Goal: Transaction & Acquisition: Purchase product/service

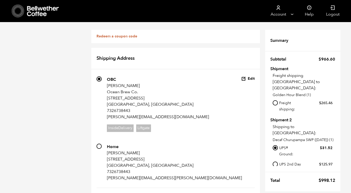
scroll to position [318, 0]
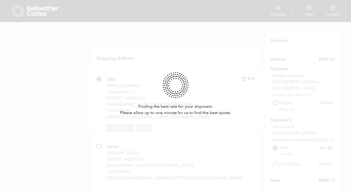
select select
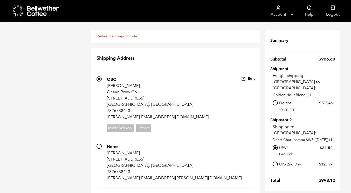
scroll to position [142, 0]
type input "[PERSON_NAME]"
type input "Ocean Brew Market"
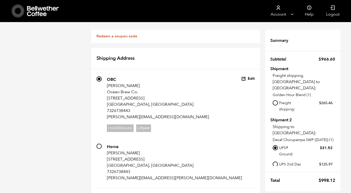
scroll to position [250, 0]
type input "891 W. Park Ave"
type input "Ocean"
select select "NJ"
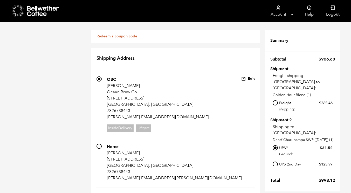
type input "07712"
type input "7327571168"
type input "[PERSON_NAME][EMAIL_ADDRESS][PERSON_NAME][DOMAIN_NAME]"
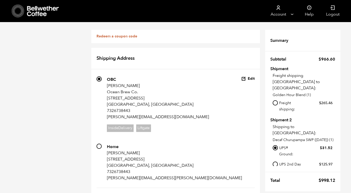
click at [276, 117] on input "Local pickup - [GEOGRAPHIC_DATA], [GEOGRAPHIC_DATA]" at bounding box center [275, 119] width 5 height 5
radio input "true"
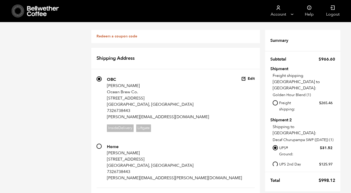
radio input "true"
checkbox input "true"
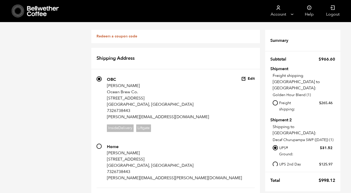
scroll to position [363, 0]
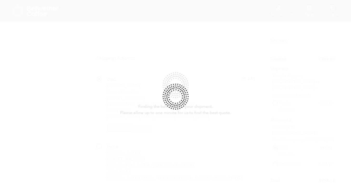
radio input "true"
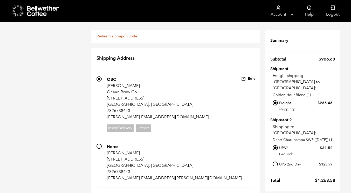
scroll to position [213, 0]
radio input "true"
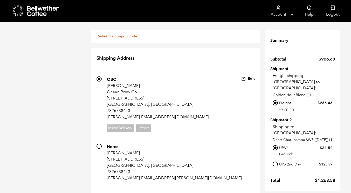
radio input "true"
select select
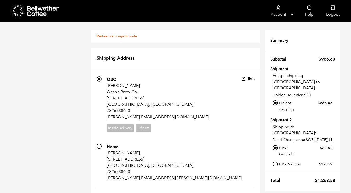
type input "[PERSON_NAME]"
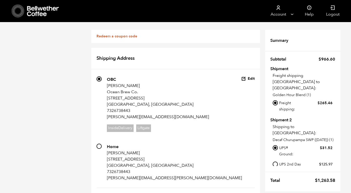
type input "Ocean Brew Market"
type input "[STREET_ADDRESS]"
type input "Ocean"
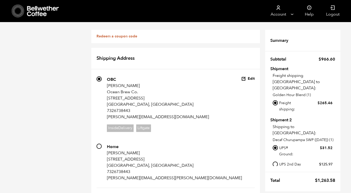
scroll to position [313, 0]
select select "NJ"
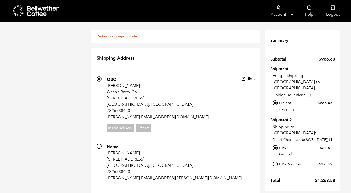
type input "07712"
type input "7327571168"
type input "[PERSON_NAME][EMAIL_ADDRESS][PERSON_NAME][DOMAIN_NAME]"
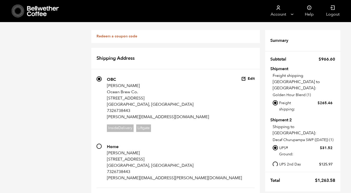
radio input "true"
click at [276, 117] on input "Local pickup - [GEOGRAPHIC_DATA], [GEOGRAPHIC_DATA]" at bounding box center [275, 119] width 5 height 5
radio input "true"
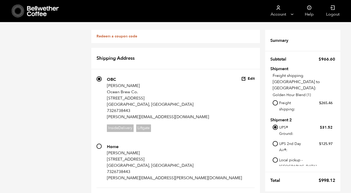
drag, startPoint x: 124, startPoint y: 93, endPoint x: 103, endPoint y: 95, distance: 21.3
type input "D"
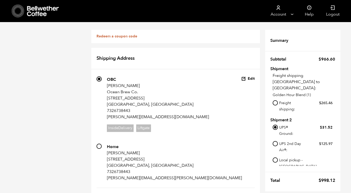
type input "[PERSON_NAME]"
type input "Ocean Brew Market"
type input "[STREET_ADDRESS]"
type input "Ocean"
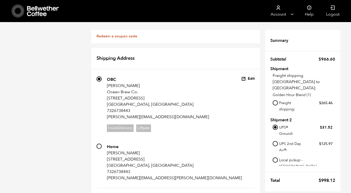
scroll to position [302, 0]
type input "07712"
type input "3"
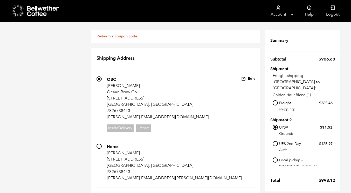
type input "7327571168"
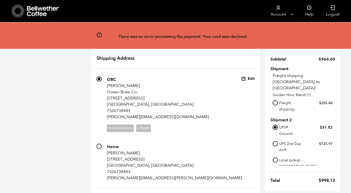
scroll to position [208, 0]
drag, startPoint x: 109, startPoint y: 139, endPoint x: 103, endPoint y: 139, distance: 6.7
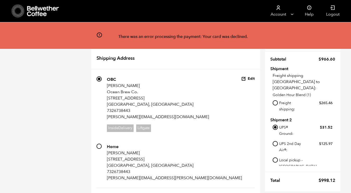
type input "8"
type input "[STREET_ADDRESS]"
type input "Spring Lake"
type input "07762"
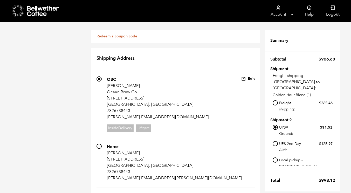
scroll to position [695, 0]
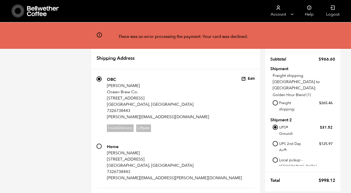
scroll to position [200, 0]
click at [0, 0] on input "Ocean Brew Market" at bounding box center [0, 0] width 0 height 0
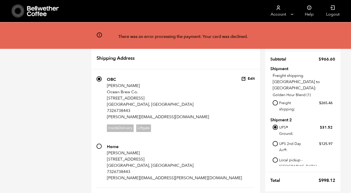
type input "[STREET_ADDRESS]"
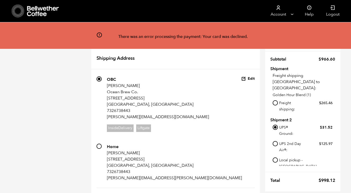
type input "Ocean"
type input "07712"
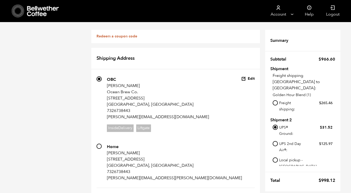
scroll to position [357, 0]
radio input "true"
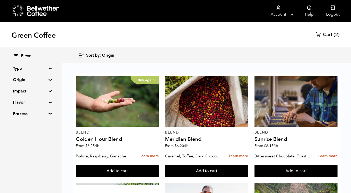
click at [331, 36] on span "Cart" at bounding box center [327, 35] width 9 height 6
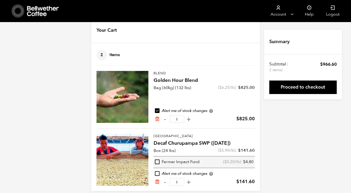
scroll to position [17, 0]
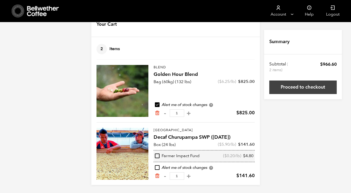
click at [309, 89] on link "Proceed to checkout" at bounding box center [302, 86] width 67 height 13
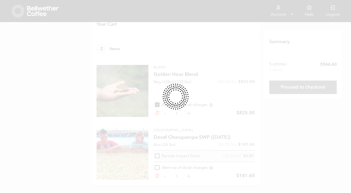
click at [309, 89] on div at bounding box center [175, 96] width 351 height 193
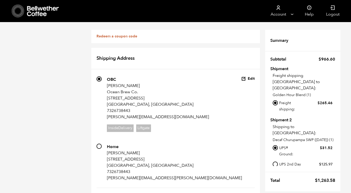
click at [283, 116] on label "Local pickup - [GEOGRAPHIC_DATA], [GEOGRAPHIC_DATA]" at bounding box center [305, 125] width 53 height 19
click at [278, 117] on input "Local pickup - [GEOGRAPHIC_DATA], [GEOGRAPHIC_DATA]" at bounding box center [275, 119] width 5 height 5
radio input "true"
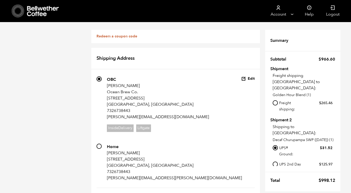
type input "E"
type input "[PERSON_NAME]"
type input "Ocean Brew Roastery"
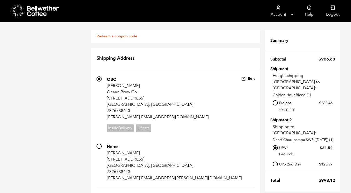
type input "7326738443"
